Goal: Task Accomplishment & Management: Manage account settings

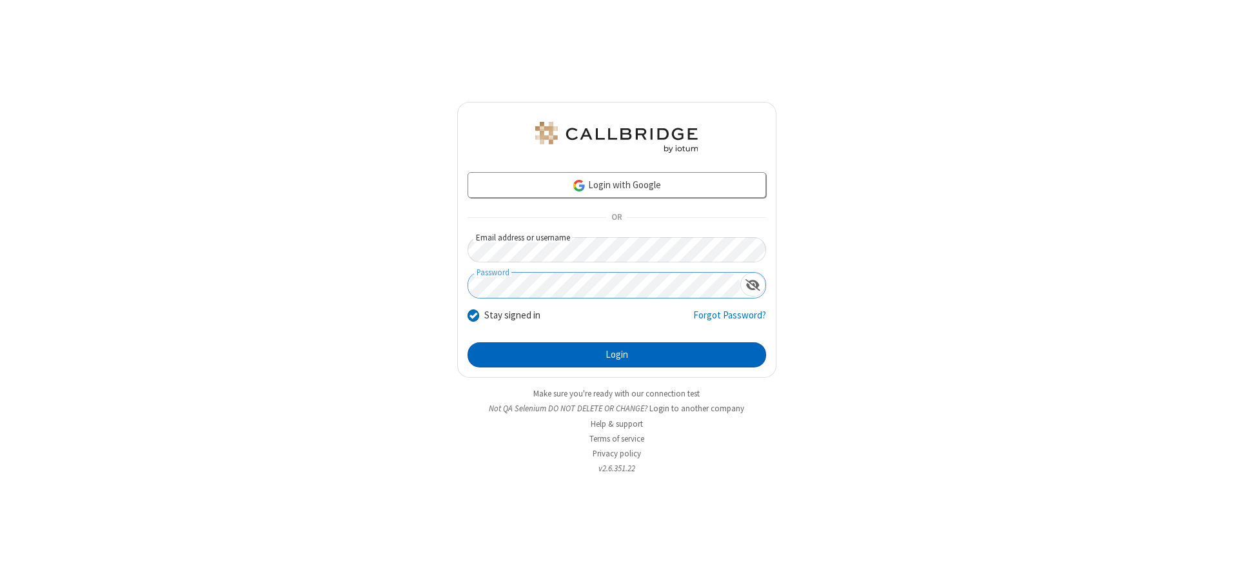
click at [617, 355] on button "Login" at bounding box center [617, 356] width 299 height 26
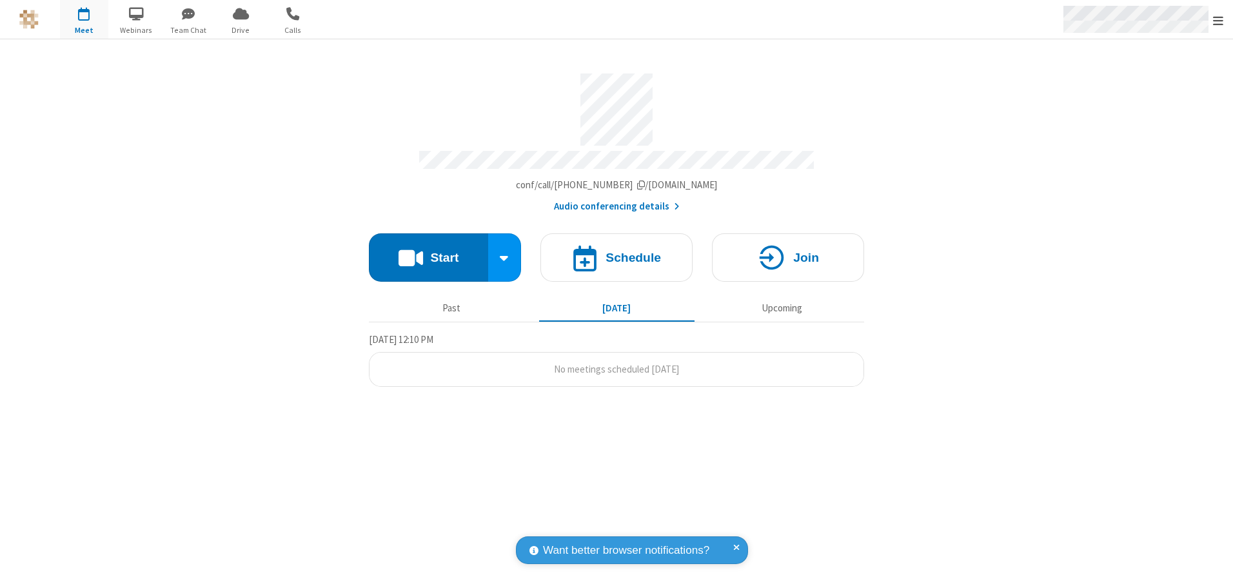
click at [1219, 20] on span "Open menu" at bounding box center [1218, 20] width 10 height 13
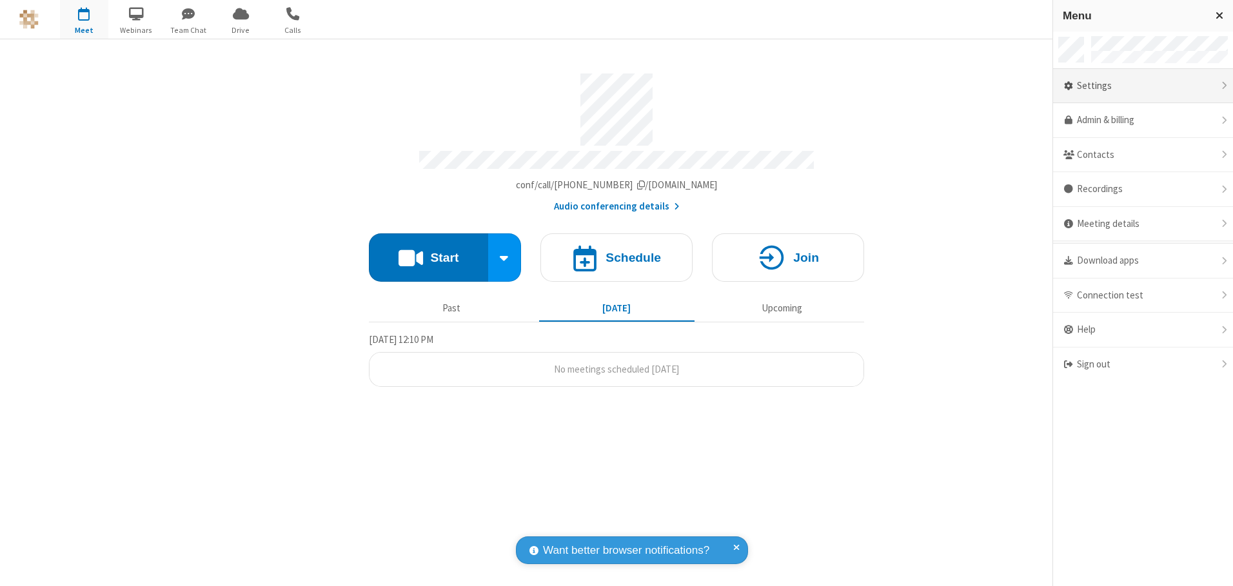
click at [1143, 86] on div "Settings" at bounding box center [1143, 86] width 180 height 35
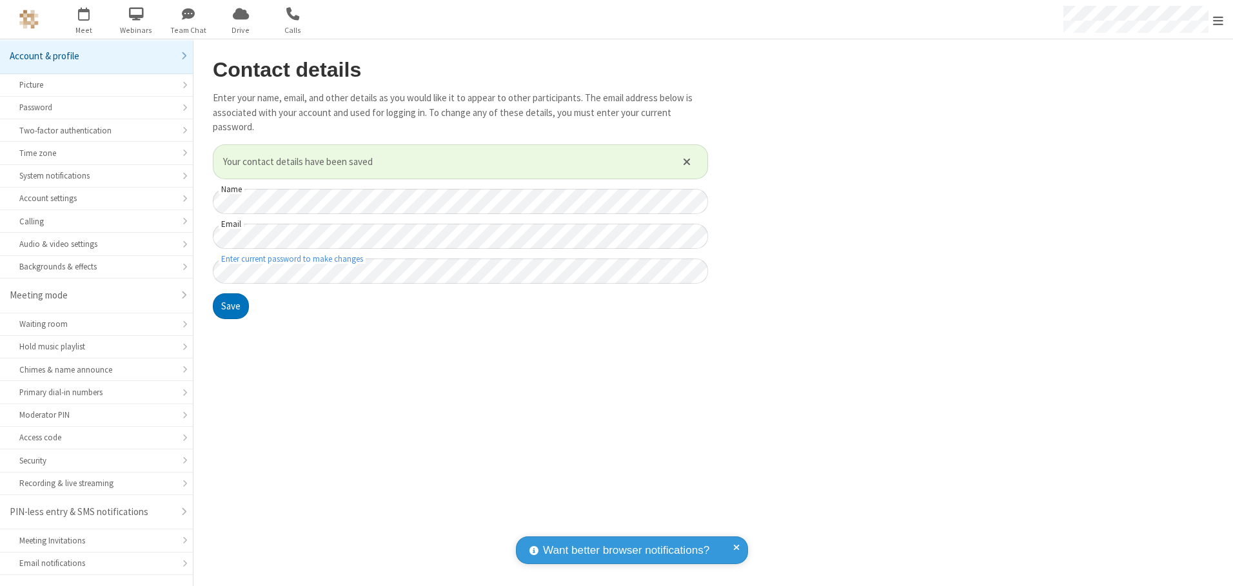
scroll to position [23, 0]
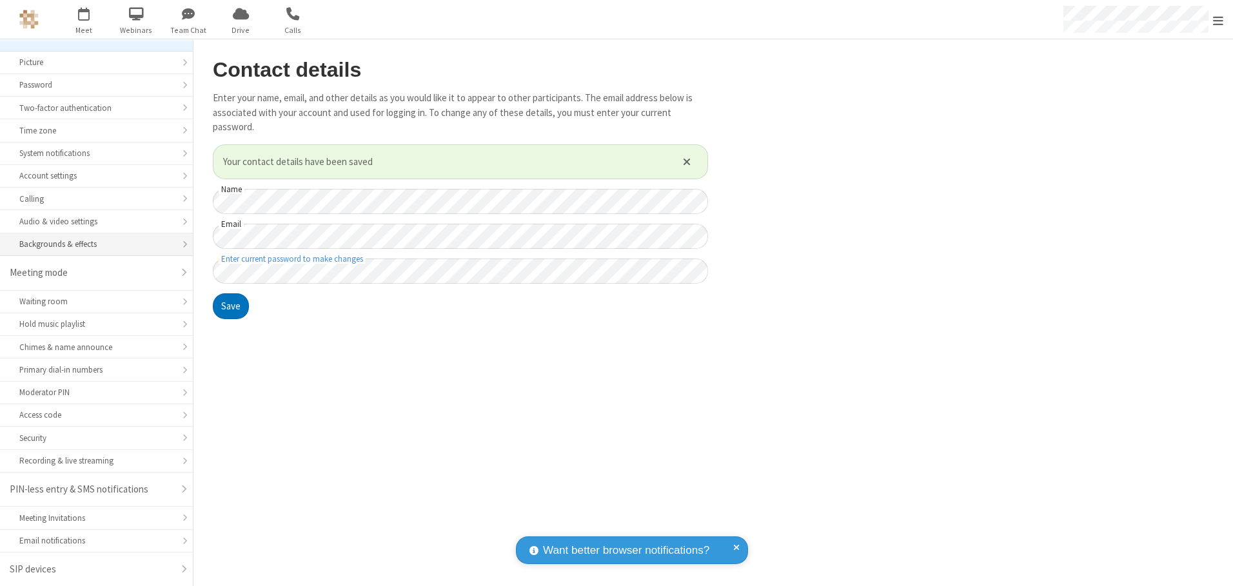
click at [92, 245] on div "Backgrounds & effects" at bounding box center [96, 244] width 154 height 12
